Goal: Task Accomplishment & Management: Use online tool/utility

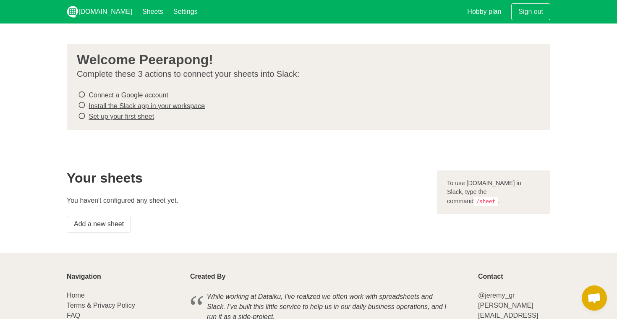
click at [83, 94] on icon at bounding box center [82, 94] width 8 height 11
click at [105, 225] on link "Add a new sheet" at bounding box center [99, 224] width 64 height 17
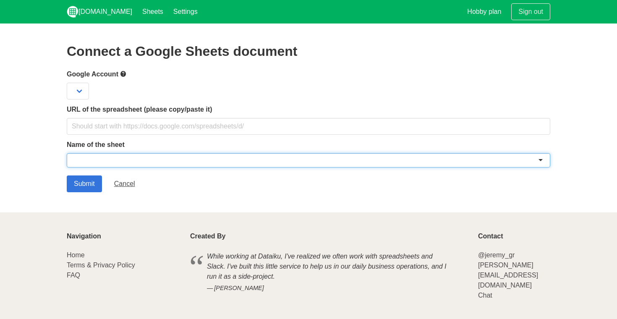
click at [148, 160] on div at bounding box center [309, 160] width 484 height 14
click at [87, 189] on input "Submit" at bounding box center [84, 184] width 35 height 17
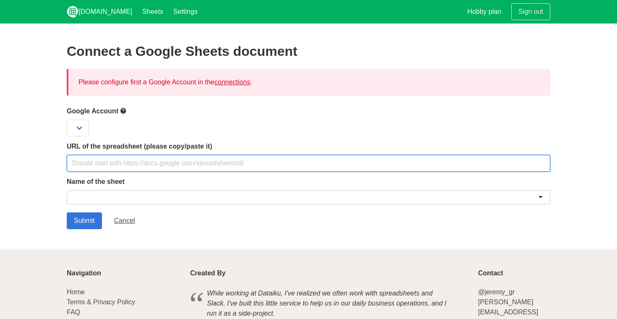
click at [123, 167] on input "text" at bounding box center [309, 163] width 484 height 17
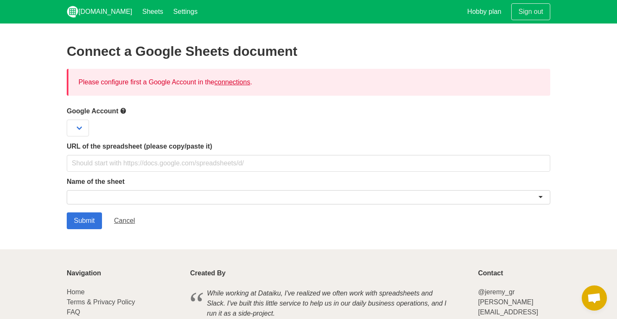
click at [239, 81] on link "connections" at bounding box center [233, 82] width 36 height 7
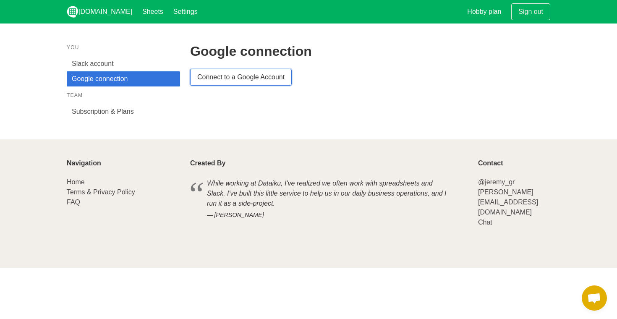
click at [241, 82] on link "Connect to a Google Account" at bounding box center [241, 77] width 102 height 17
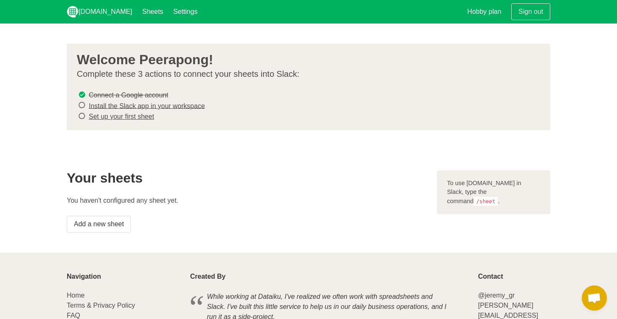
click at [452, 178] on div "To use Sheet.chat in Slack, type the command /sheet ." at bounding box center [493, 193] width 113 height 44
click at [114, 223] on link "Add a new sheet" at bounding box center [99, 224] width 64 height 17
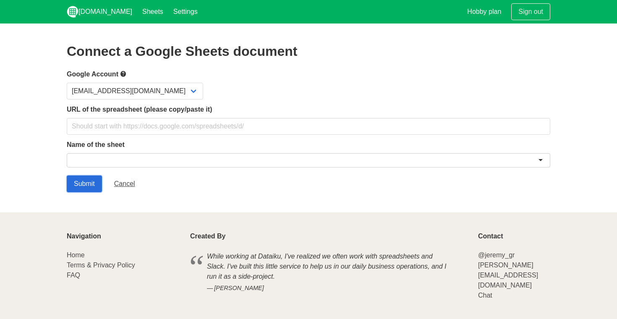
click at [93, 181] on input "Submit" at bounding box center [84, 184] width 35 height 17
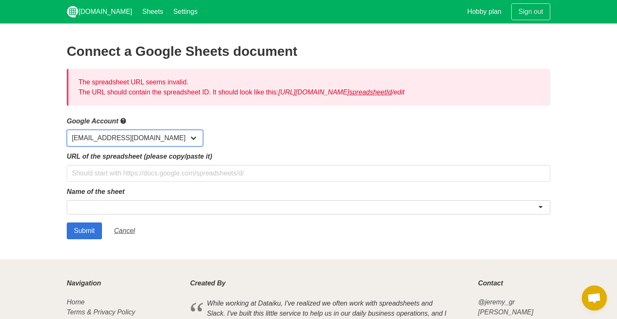
click at [131, 131] on select "[EMAIL_ADDRESS][DOMAIN_NAME]" at bounding box center [135, 138] width 137 height 17
click at [5, 0] on nav "Sheet.chat Sheets Settings Hobby plan Sign out" at bounding box center [308, 12] width 617 height 24
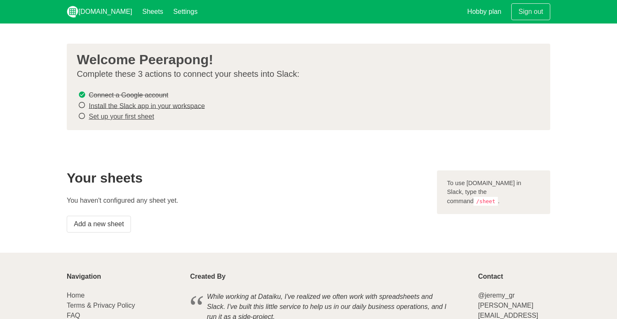
click at [155, 95] on s "Connect a Google account" at bounding box center [128, 95] width 79 height 7
click at [102, 109] on li "Install the Slack app in your workspace" at bounding box center [305, 105] width 457 height 11
click at [101, 105] on link "Install the Slack app in your workspace" at bounding box center [147, 105] width 116 height 7
click at [135, 115] on link "Set up your first sheet" at bounding box center [122, 116] width 66 height 7
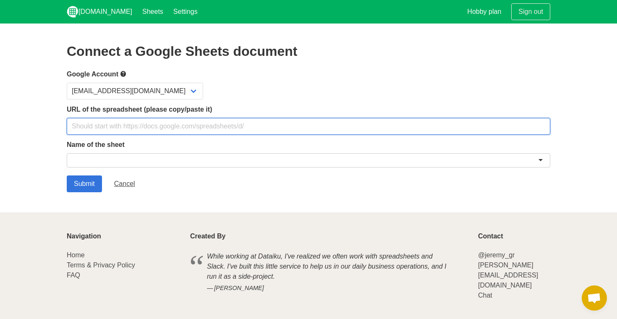
click at [174, 125] on input "text" at bounding box center [309, 126] width 484 height 17
paste input "[URL][DOMAIN_NAME]"
type input "[URL][DOMAIN_NAME]"
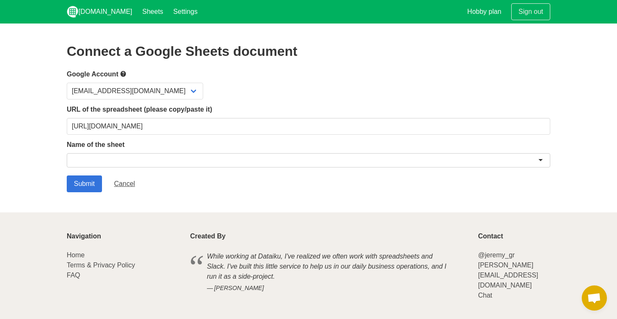
click at [114, 166] on div at bounding box center [309, 160] width 484 height 14
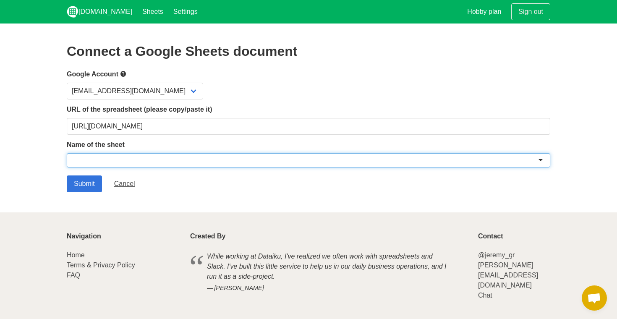
type input "v"
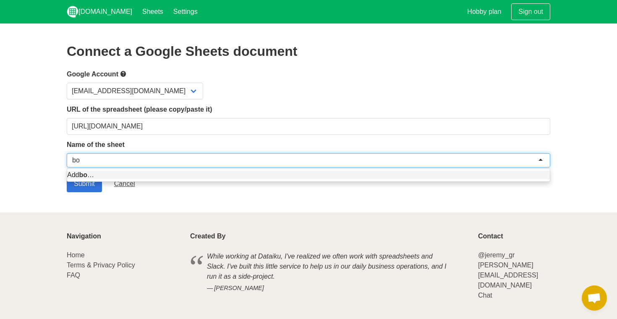
type input "bom"
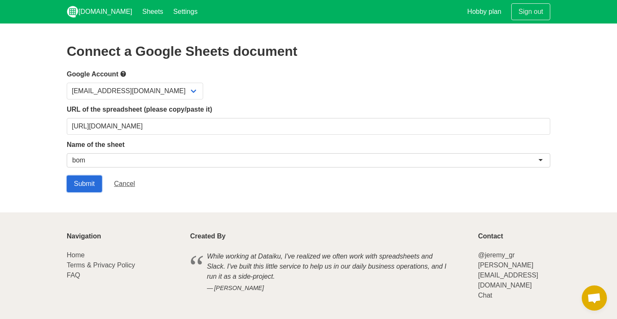
click at [73, 185] on input "Submit" at bounding box center [84, 184] width 35 height 17
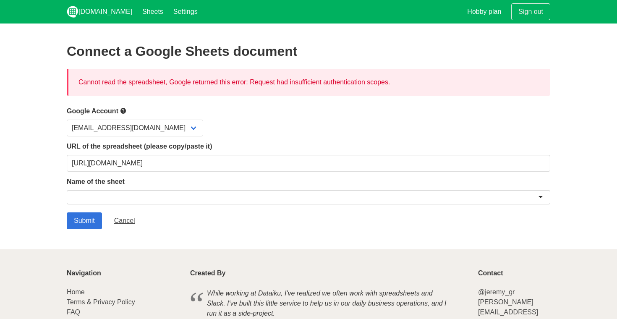
click at [230, 81] on div "Cannot read the spreadsheet, Google returned this error: Request had insufficie…" at bounding box center [309, 82] width 484 height 27
click at [495, 194] on div at bounding box center [309, 197] width 484 height 14
click at [87, 226] on input "Submit" at bounding box center [84, 221] width 35 height 17
click at [225, 84] on div "Cannot read the spreadsheet, Google returned this error: Request had insufficie…" at bounding box center [309, 82] width 484 height 27
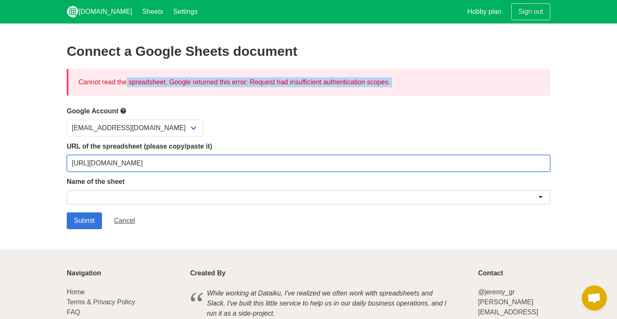
click at [488, 167] on input "https://docs.google.com/spreadsheets/d/1Kyr3jaVKscQwWIHk8BKJyqov6_sHomS16Mwz2CS…" at bounding box center [309, 163] width 484 height 17
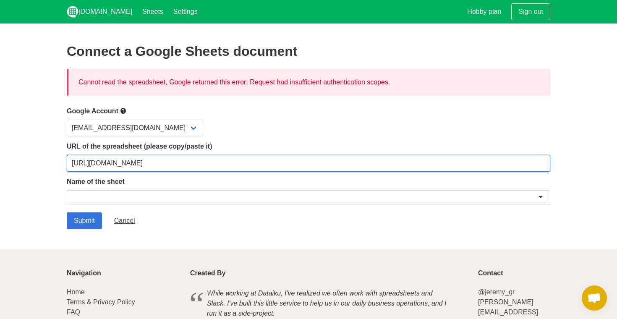
drag, startPoint x: 460, startPoint y: 171, endPoint x: 28, endPoint y: 148, distance: 432.4
click at [28, 148] on section "Connect a Google Sheets document Cannot read the spreadsheet, Google returned t…" at bounding box center [308, 137] width 617 height 226
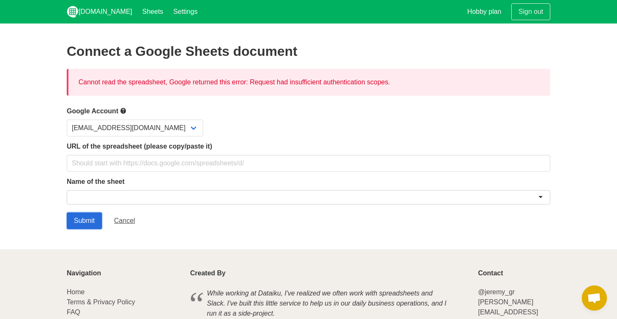
click at [93, 220] on input "Submit" at bounding box center [84, 221] width 35 height 17
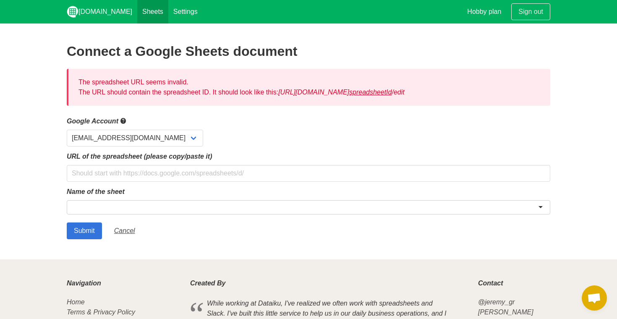
click at [139, 16] on link "Sheets" at bounding box center [152, 12] width 31 height 24
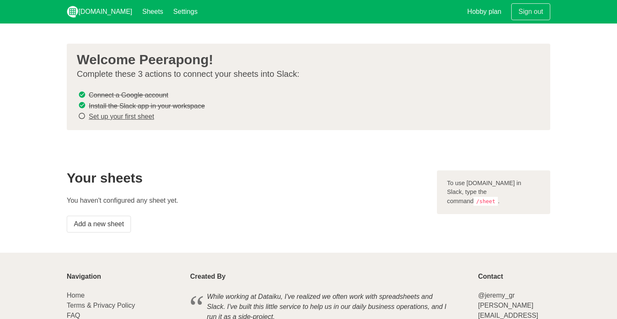
click at [130, 118] on link "Set up your first sheet" at bounding box center [122, 116] width 66 height 7
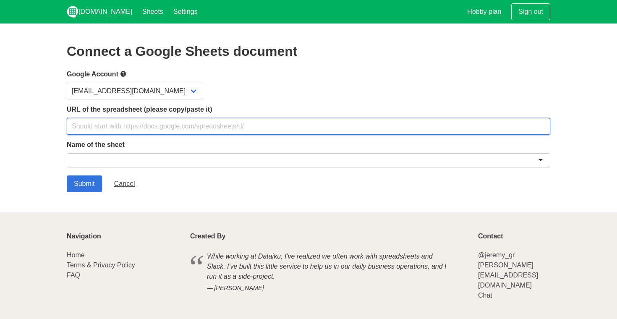
click at [129, 123] on input "text" at bounding box center [309, 126] width 484 height 17
paste input "[URL][DOMAIN_NAME]"
type input "[URL][DOMAIN_NAME]"
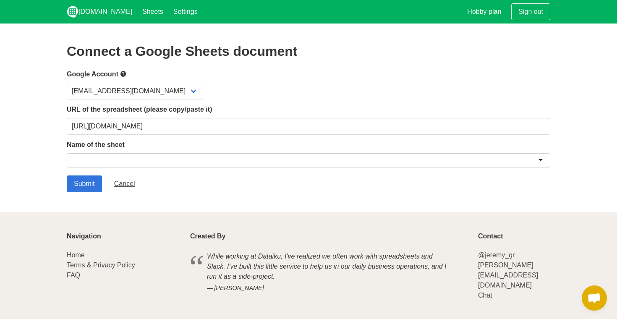
click at [91, 173] on form "Google Account [EMAIL_ADDRESS][DOMAIN_NAME] URL of the spreadsheet (please copy…" at bounding box center [309, 130] width 484 height 123
click at [93, 179] on input "Submit" at bounding box center [84, 184] width 35 height 17
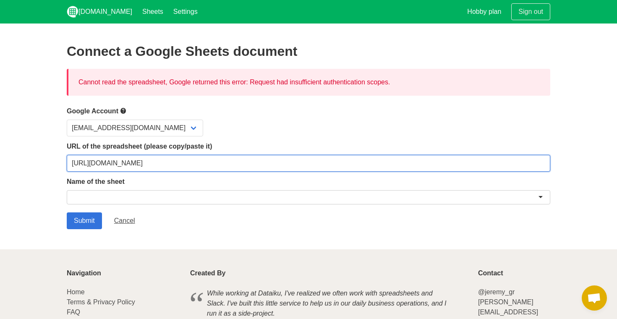
click at [320, 167] on input "[URL][DOMAIN_NAME]" at bounding box center [309, 163] width 484 height 17
paste input "cKZqltFj-TsOXOJxEkU03etiXNRwLsd5xwSe6yc3PDI"
type input "[URL][DOMAIN_NAME]"
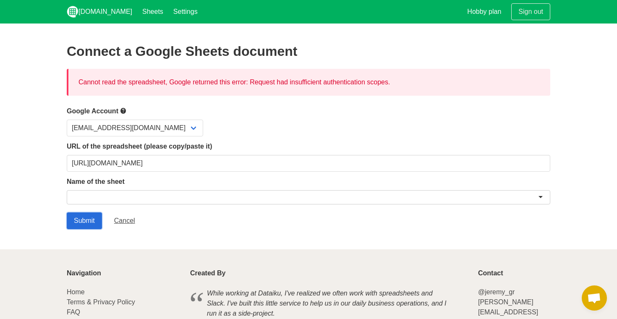
click at [82, 218] on input "Submit" at bounding box center [84, 221] width 35 height 17
click at [173, 16] on link "Settings" at bounding box center [185, 12] width 34 height 24
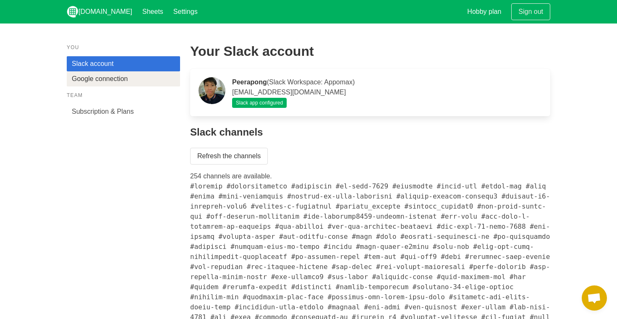
click at [112, 76] on link "Google connection" at bounding box center [123, 78] width 113 height 15
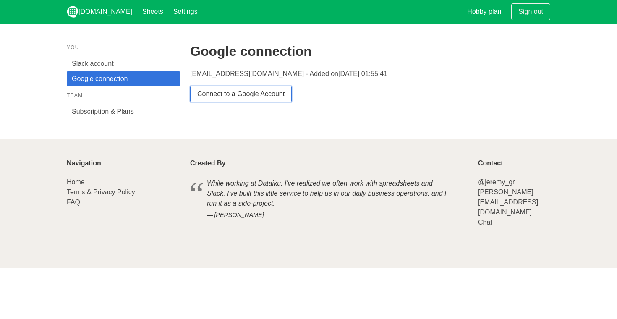
click at [245, 90] on link "Connect to a Google Account" at bounding box center [241, 94] width 102 height 17
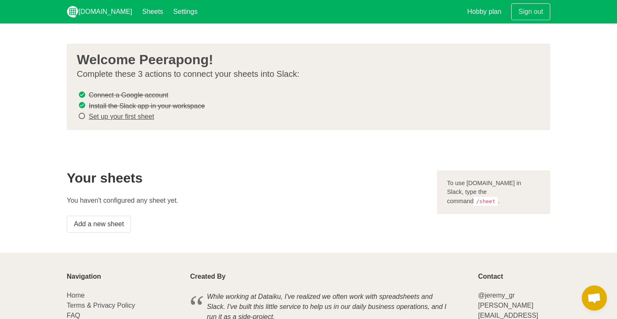
click at [496, 194] on div "To use [DOMAIN_NAME] in Slack, type the command /sheet ." at bounding box center [493, 193] width 113 height 44
click at [498, 197] on code "/sheet" at bounding box center [486, 201] width 24 height 9
click at [525, 194] on div "To use Sheet.chat in Slack, type the command /sheet ." at bounding box center [493, 193] width 113 height 44
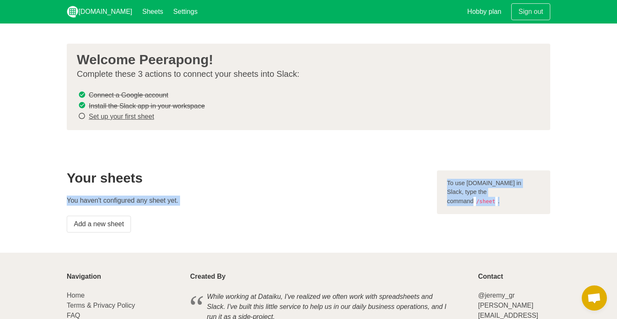
drag, startPoint x: 528, startPoint y: 192, endPoint x: 415, endPoint y: 183, distance: 113.0
click at [415, 183] on div "Your sheets You haven't configured any sheet yet. Add a new sheet To use Sheet.…" at bounding box center [309, 201] width 494 height 72
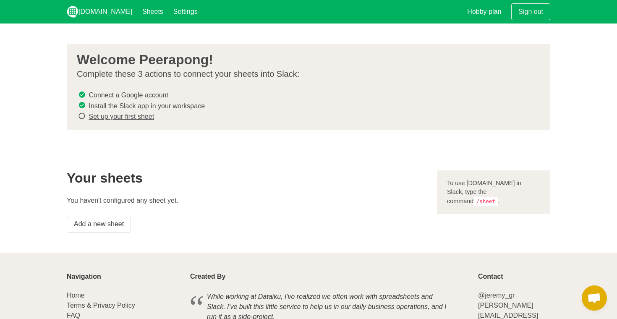
click at [466, 180] on div "To use Sheet.chat in Slack, type the command /sheet ." at bounding box center [493, 193] width 113 height 44
drag, startPoint x: 539, startPoint y: 189, endPoint x: 446, endPoint y: 181, distance: 93.5
click at [446, 181] on div "To use Sheet.chat in Slack, type the command /sheet ." at bounding box center [493, 193] width 113 height 44
copy div "To use Sheet.chat in Slack, type the command /sheet ."
click at [83, 116] on icon at bounding box center [82, 115] width 8 height 11
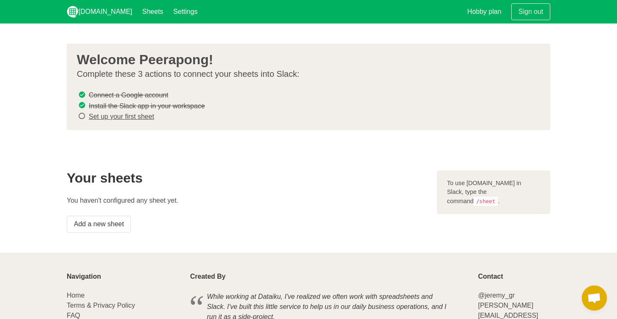
click at [134, 118] on link "Set up your first sheet" at bounding box center [122, 116] width 66 height 7
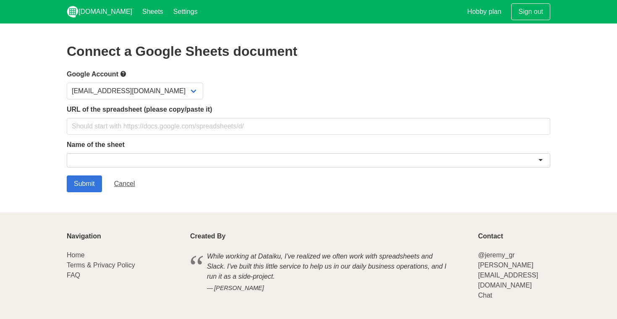
click at [162, 147] on label "Name of the sheet" at bounding box center [309, 145] width 484 height 10
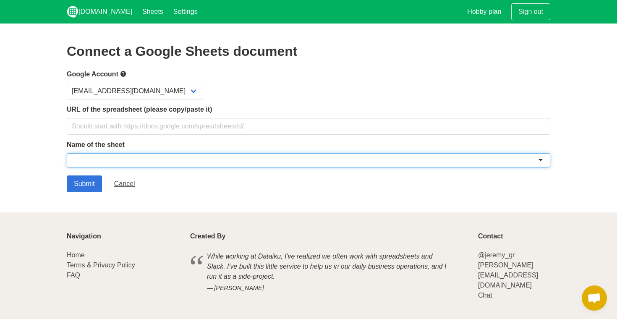
click at [163, 157] on div at bounding box center [309, 160] width 484 height 14
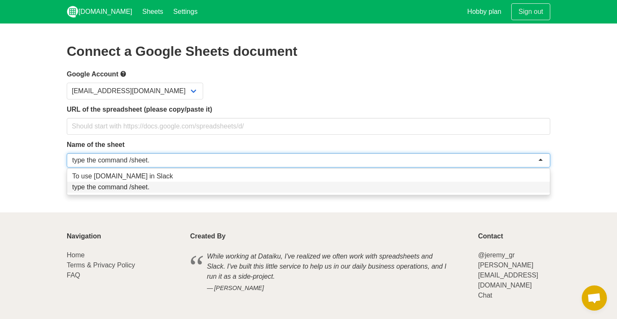
drag, startPoint x: 158, startPoint y: 160, endPoint x: 79, endPoint y: 163, distance: 79.8
click at [79, 163] on div "type the command /sheet." at bounding box center [309, 160] width 484 height 14
click at [134, 168] on div "To use Sheet.chat in Slack type the command /sheet." at bounding box center [309, 181] width 484 height 27
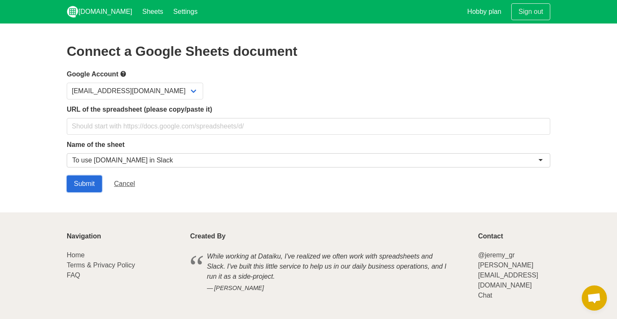
click at [97, 187] on input "Submit" at bounding box center [84, 184] width 35 height 17
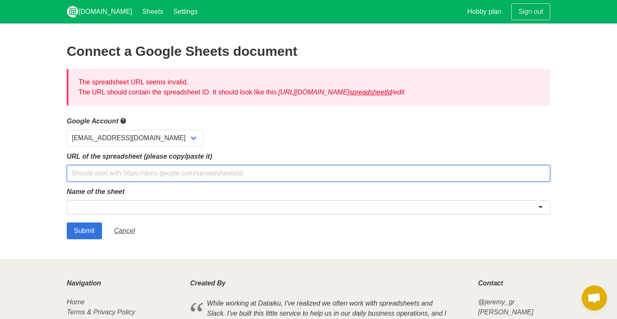
click at [248, 168] on input "text" at bounding box center [309, 173] width 484 height 17
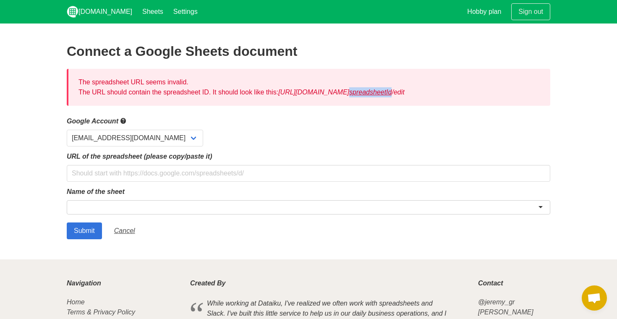
copy u "spreadsheetId"
drag, startPoint x: 284, startPoint y: 89, endPoint x: 533, endPoint y: 96, distance: 249.6
click at [533, 96] on div "The spreadsheet URL seems invalid. The URL should contain the spreadsheet ID. I…" at bounding box center [309, 87] width 484 height 37
copy icon "https://docs.google.com/spreadsheets/d/ spreadsheetId /edit"
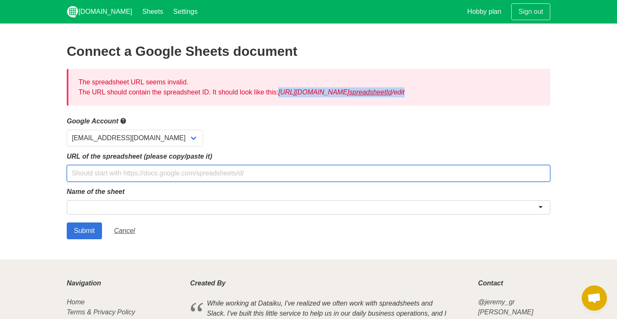
click at [153, 179] on input "text" at bounding box center [309, 173] width 484 height 17
paste input "https://docs.google.com/spreadsheets/d/spreadsheetId/edit"
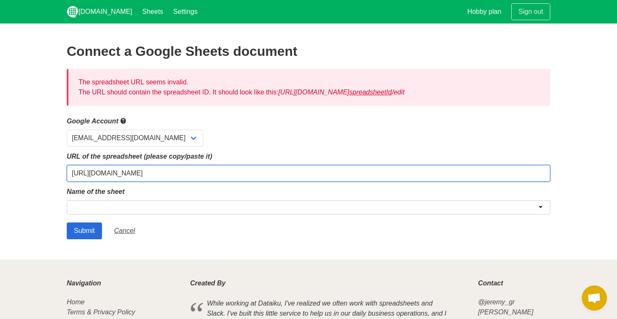
type input "https://docs.google.com/spreadsheets/d/spreadsheetId/edit"
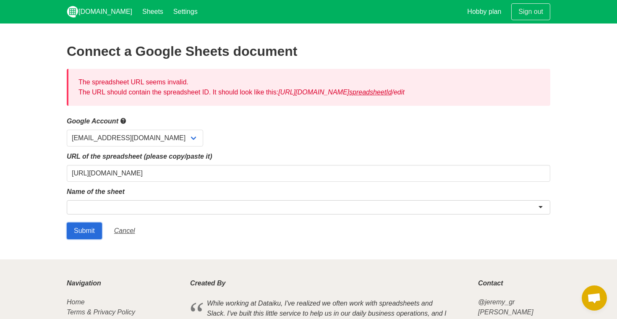
click at [90, 231] on input "Submit" at bounding box center [84, 231] width 35 height 17
click at [256, 93] on div "The spreadsheet URL seems invalid. The URL should contain the spreadsheet ID. I…" at bounding box center [309, 87] width 484 height 37
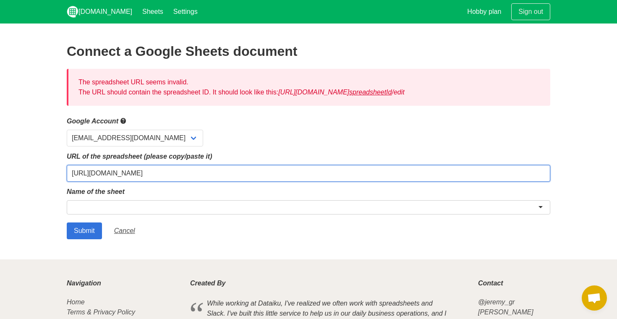
click at [298, 175] on input "https://docs.google.com/spreadsheets/d/spreadsheetId/edit" at bounding box center [309, 173] width 484 height 17
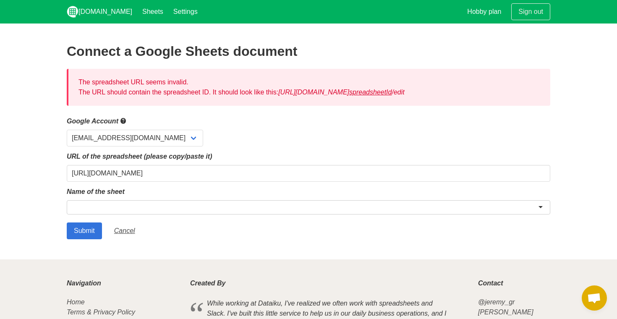
click at [160, 219] on form "Google Account peerapong.c@apexautomation.asia URL of the spreadsheet (please c…" at bounding box center [309, 177] width 484 height 123
click at [157, 207] on div at bounding box center [309, 207] width 484 height 14
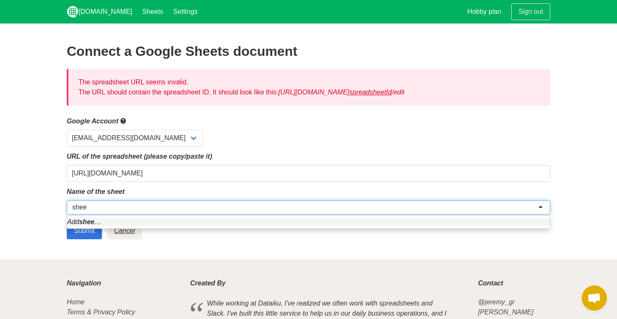
type input "sheet"
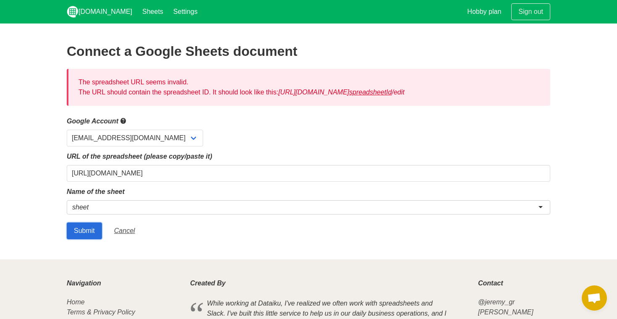
click at [82, 230] on input "Submit" at bounding box center [84, 231] width 35 height 17
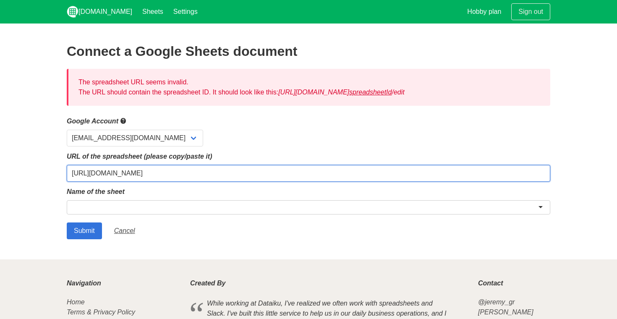
click at [278, 171] on input "[URL][DOMAIN_NAME]" at bounding box center [309, 173] width 484 height 17
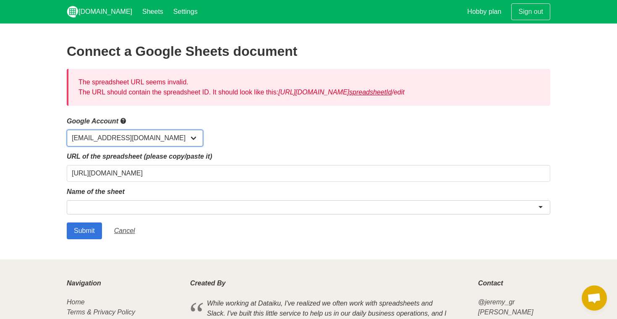
click at [180, 139] on select "[EMAIL_ADDRESS][DOMAIN_NAME]" at bounding box center [135, 138] width 137 height 17
click at [535, 214] on div at bounding box center [309, 208] width 484 height 17
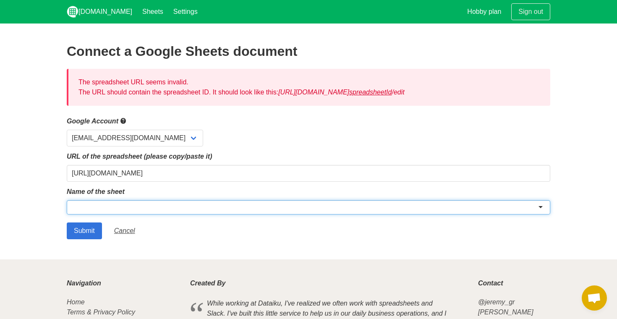
click at [546, 204] on div at bounding box center [309, 207] width 484 height 14
click at [542, 205] on div at bounding box center [309, 207] width 484 height 14
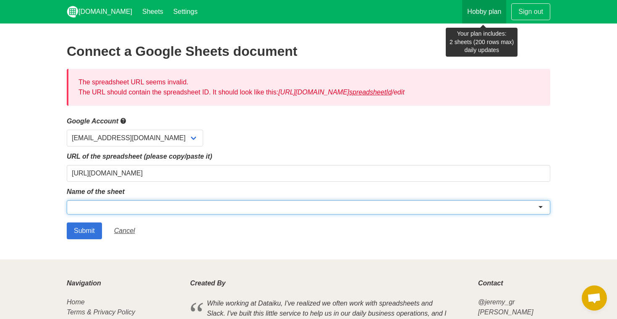
click at [465, 10] on link "Hobby plan" at bounding box center [484, 12] width 44 height 24
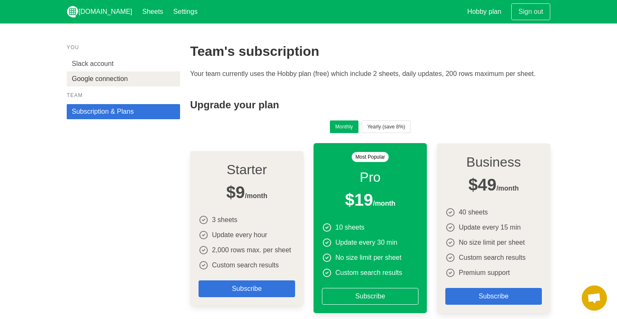
click at [113, 76] on link "Google connection" at bounding box center [123, 78] width 113 height 15
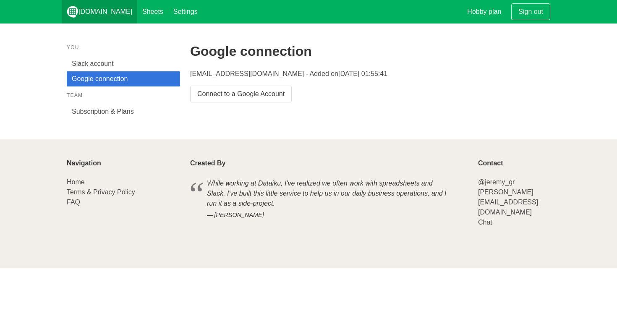
click at [104, 14] on link "[DOMAIN_NAME]" at bounding box center [100, 12] width 76 height 24
